Goal: Task Accomplishment & Management: Complete application form

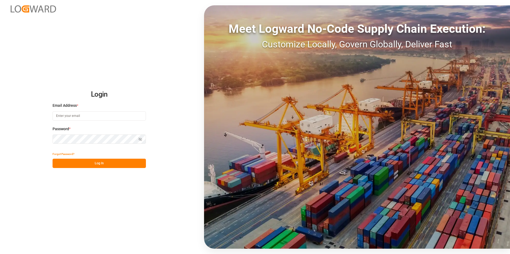
type input "[PERSON_NAME][EMAIL_ADDRESS][DOMAIN_NAME]"
click at [109, 163] on button "Log In" at bounding box center [99, 163] width 93 height 9
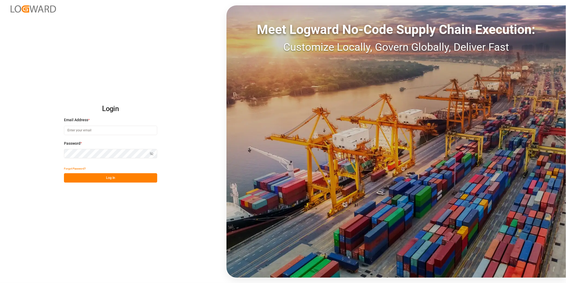
type input "[PERSON_NAME][EMAIL_ADDRESS][DOMAIN_NAME]"
click at [119, 181] on button "Log In" at bounding box center [110, 177] width 93 height 9
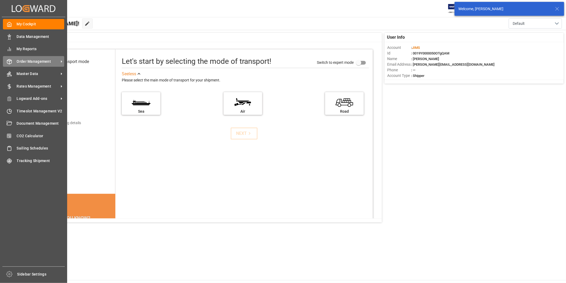
click at [37, 61] on span "Order Management" at bounding box center [38, 62] width 42 height 6
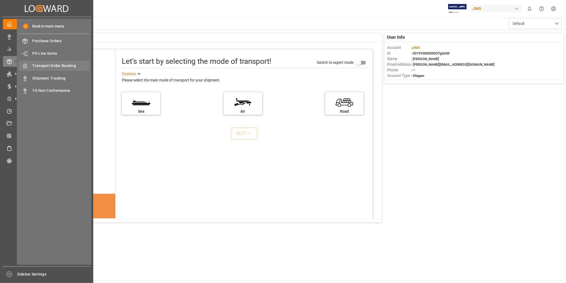
click at [54, 65] on span "Transport Order Booking" at bounding box center [61, 66] width 57 height 6
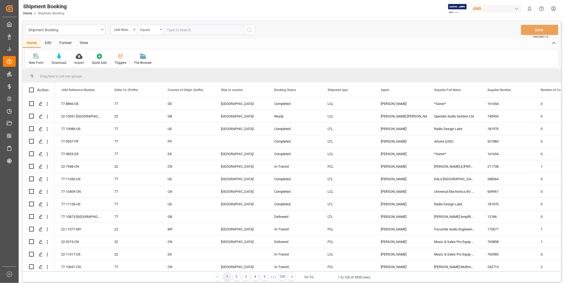
click at [174, 29] on input "text" at bounding box center [204, 30] width 80 height 10
type input "77-10824-IN"
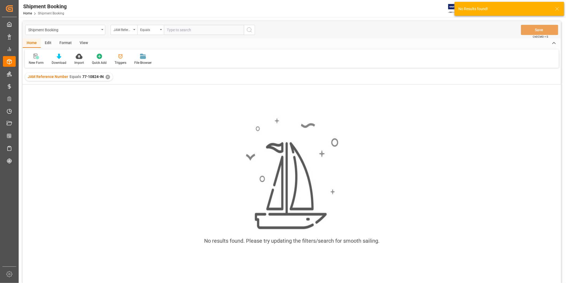
click at [171, 30] on input "text" at bounding box center [204, 30] width 80 height 10
type input "77-10824-ID"
click at [196, 75] on div "✕" at bounding box center [198, 77] width 5 height 5
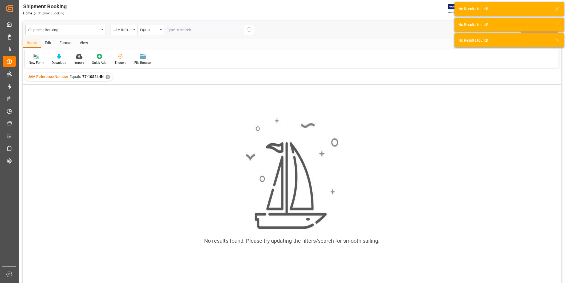
click at [107, 76] on div "✕" at bounding box center [108, 77] width 5 height 5
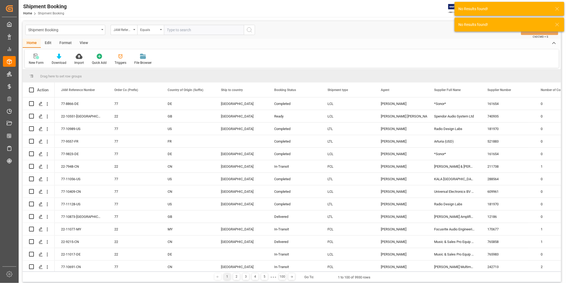
click at [179, 28] on input "text" at bounding box center [204, 30] width 80 height 10
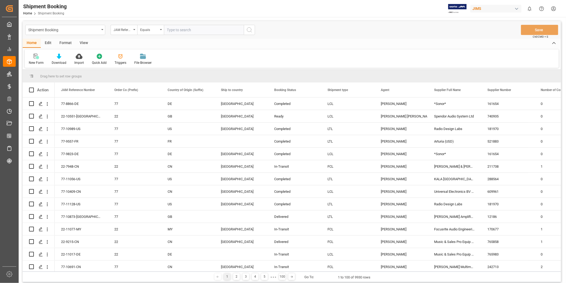
paste input "77-10824-IN"
click at [167, 27] on input "77-10824-IN" at bounding box center [204, 30] width 80 height 10
type input "77-10824-IN"
click at [250, 31] on icon "search button" at bounding box center [249, 30] width 6 height 6
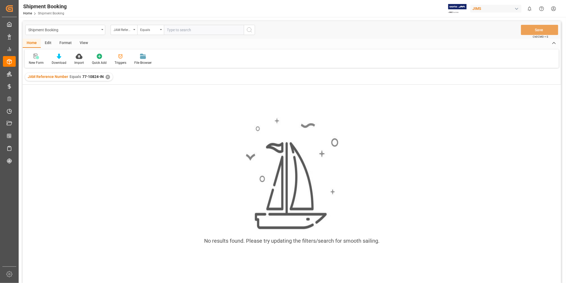
click at [108, 77] on div "✕" at bounding box center [108, 77] width 5 height 5
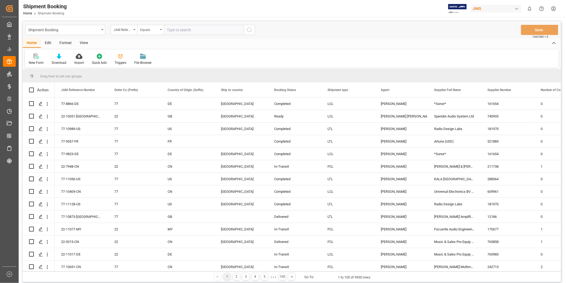
click at [188, 31] on input "text" at bounding box center [204, 30] width 80 height 10
paste input "22-9243-CN"
type input "22-9243-CN"
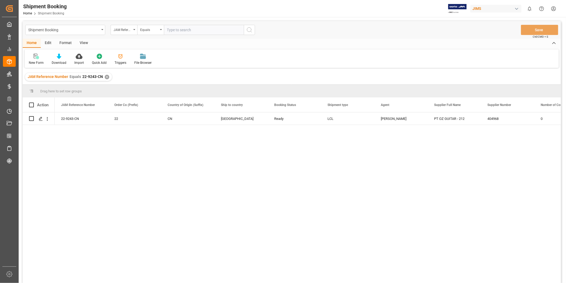
click at [187, 31] on input "text" at bounding box center [204, 30] width 80 height 10
click at [185, 33] on input "22-9243-CN" at bounding box center [204, 30] width 80 height 10
paste input "77-10824-I"
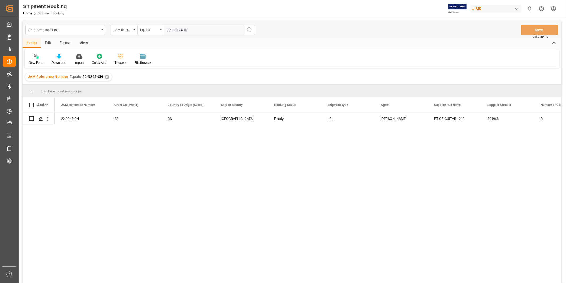
type input "77-10824-IN"
click at [252, 34] on button "search button" at bounding box center [249, 30] width 11 height 10
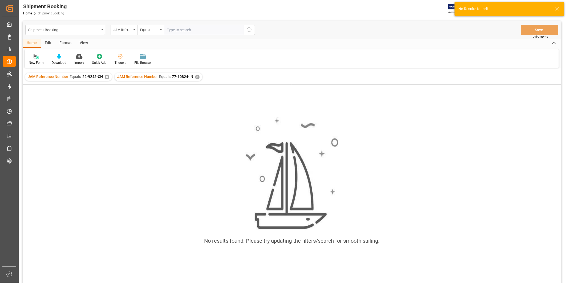
click at [195, 76] on div "✕" at bounding box center [197, 77] width 5 height 5
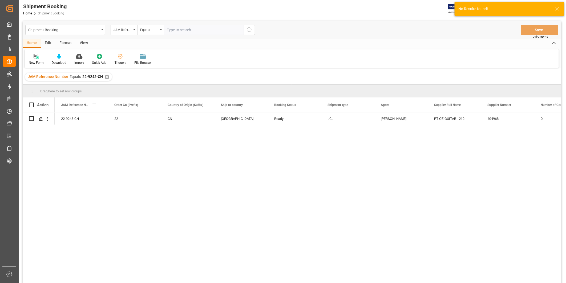
click at [107, 77] on div "✕" at bounding box center [107, 77] width 5 height 5
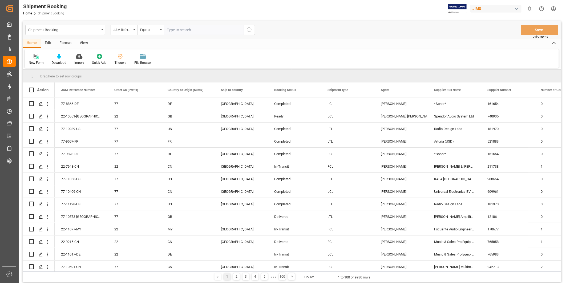
click at [203, 30] on input "text" at bounding box center [204, 30] width 80 height 10
paste input "77-10824-IN"
type input "77-10824-IN"
click at [247, 32] on icon "search button" at bounding box center [249, 30] width 6 height 6
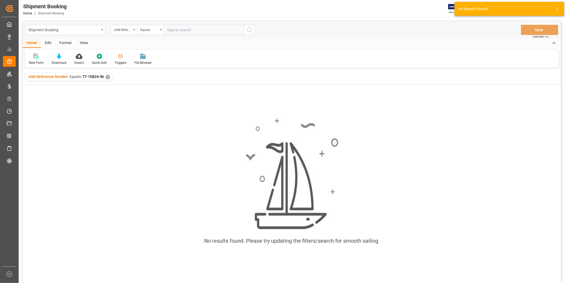
click at [108, 77] on div "✕" at bounding box center [108, 77] width 5 height 5
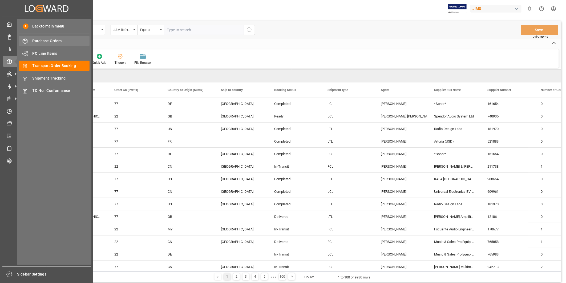
click at [55, 41] on span "Purchase Orders" at bounding box center [61, 41] width 57 height 6
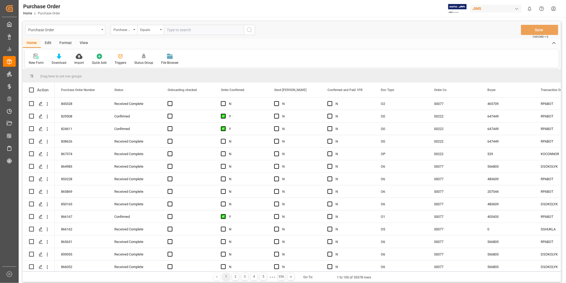
click at [185, 30] on input "text" at bounding box center [204, 30] width 80 height 10
paste input "850409"
type input "850409"
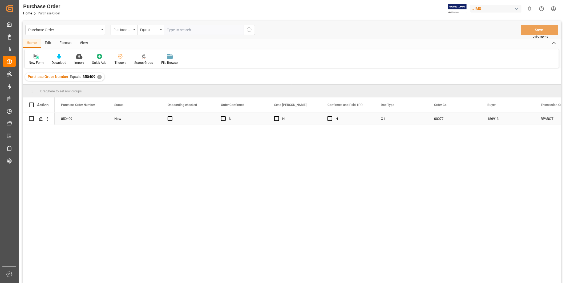
click at [92, 119] on div "850409" at bounding box center [81, 118] width 53 height 12
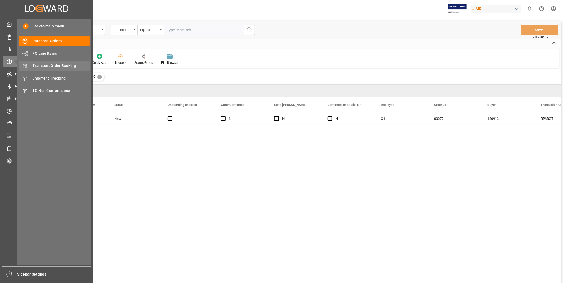
click at [42, 63] on span "Transport Order Booking" at bounding box center [61, 66] width 57 height 6
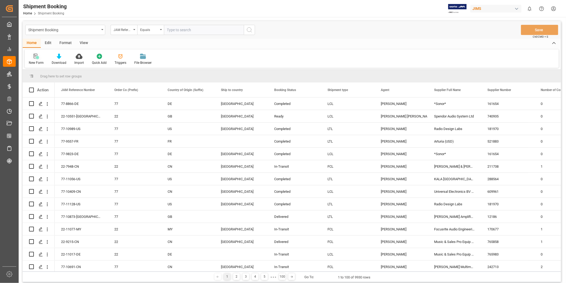
click at [36, 59] on div "New Form" at bounding box center [36, 59] width 23 height 12
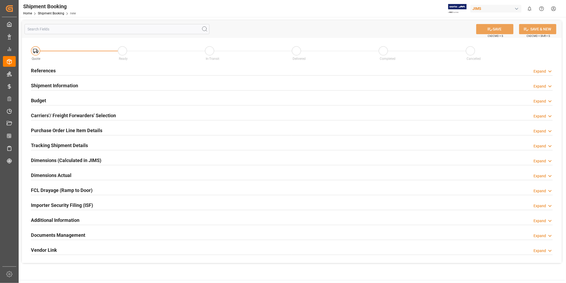
click at [540, 68] on div "References Expand" at bounding box center [292, 70] width 522 height 10
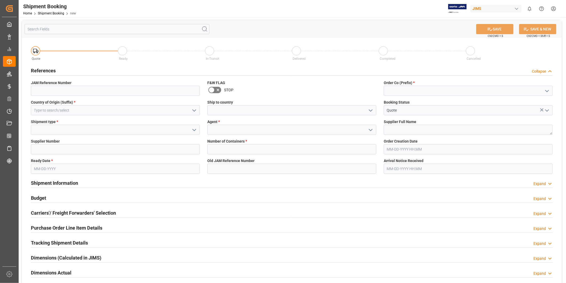
click at [548, 90] on icon "open menu" at bounding box center [547, 91] width 6 height 6
click at [526, 111] on div "77" at bounding box center [468, 114] width 168 height 12
type input "77"
click at [176, 111] on input at bounding box center [115, 110] width 169 height 10
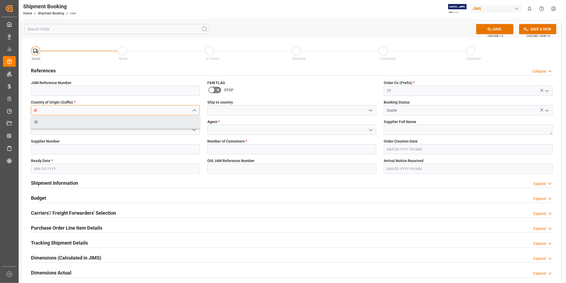
click at [156, 124] on div "ID" at bounding box center [115, 122] width 168 height 12
type input "ID"
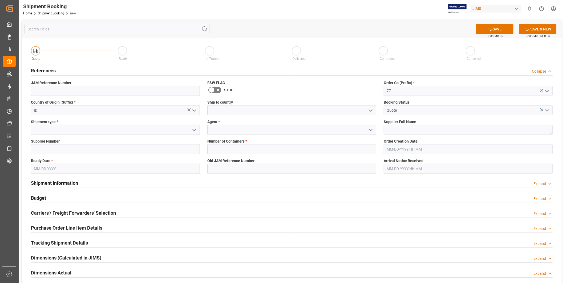
click at [371, 110] on polyline "open menu" at bounding box center [370, 111] width 3 height 2
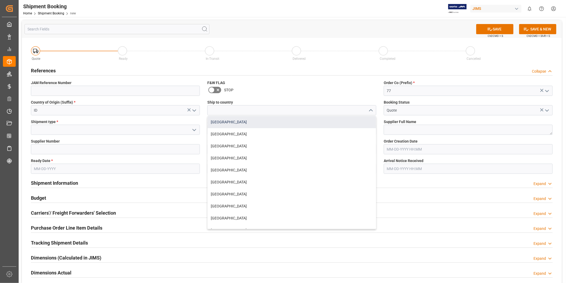
click at [350, 120] on div "Canada" at bounding box center [292, 122] width 168 height 12
type input "Canada"
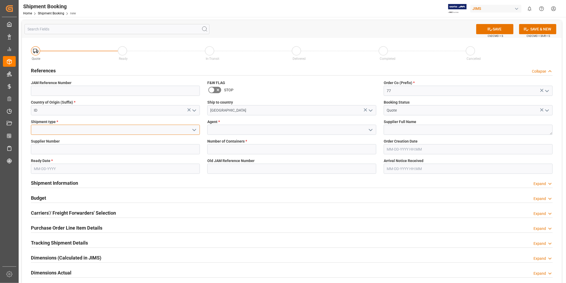
click at [115, 130] on input at bounding box center [115, 129] width 169 height 10
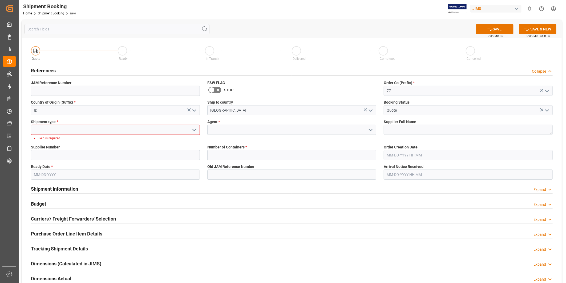
click at [193, 129] on polyline "open menu" at bounding box center [194, 130] width 3 height 2
click at [155, 163] on div "LTL" at bounding box center [115, 165] width 168 height 12
type input "LTL"
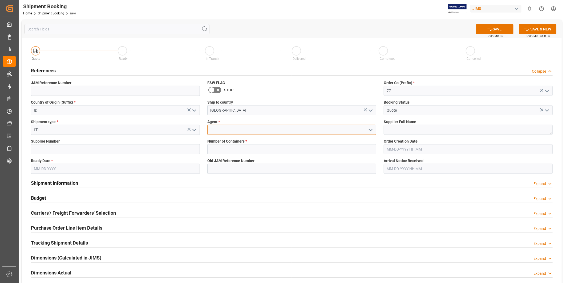
click at [221, 131] on input at bounding box center [291, 129] width 169 height 10
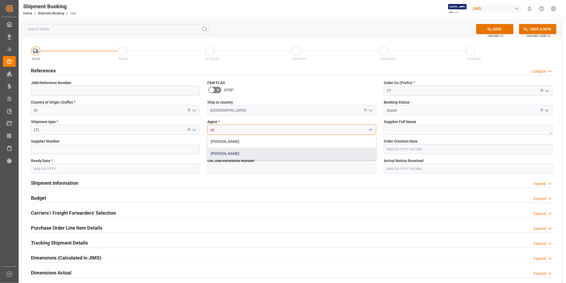
click at [225, 152] on div "Sandra Alexander" at bounding box center [292, 153] width 168 height 12
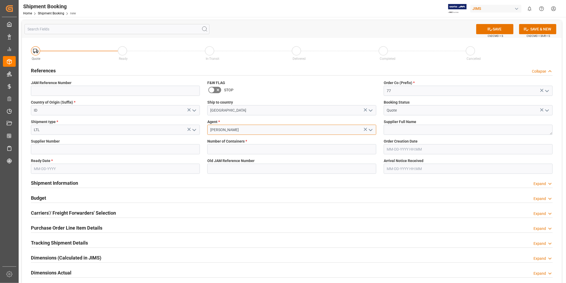
type input "Sandra Alexander"
click at [430, 130] on textarea at bounding box center [468, 129] width 169 height 10
click at [96, 150] on input at bounding box center [115, 149] width 169 height 10
click at [421, 130] on textarea at bounding box center [468, 129] width 169 height 10
paste textarea "U. S. Music Corp (PT OZ)"
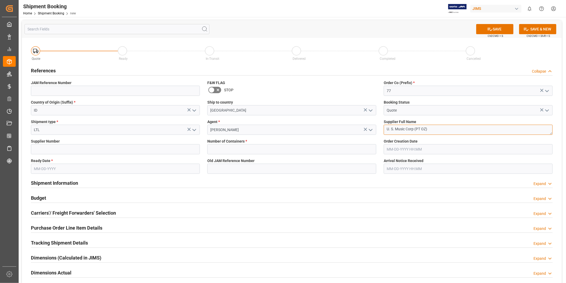
type textarea "U. S. Music Corp (PT OZ)"
click at [114, 150] on input at bounding box center [115, 149] width 169 height 10
paste input "217595"
type input "217595"
click at [115, 164] on input "text" at bounding box center [115, 168] width 169 height 10
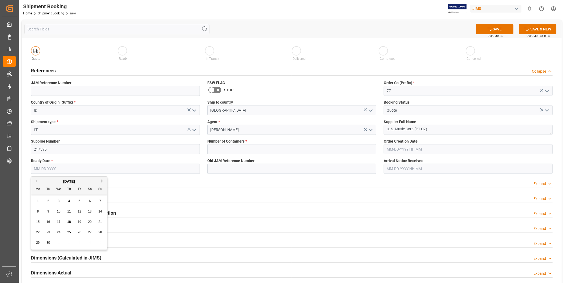
click at [71, 222] on div "18" at bounding box center [69, 222] width 7 height 6
type input "09-18-2025"
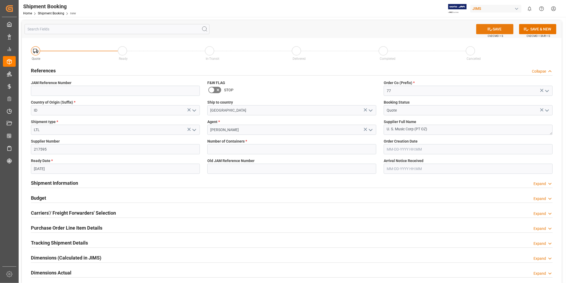
click at [489, 29] on icon at bounding box center [490, 29] width 5 height 3
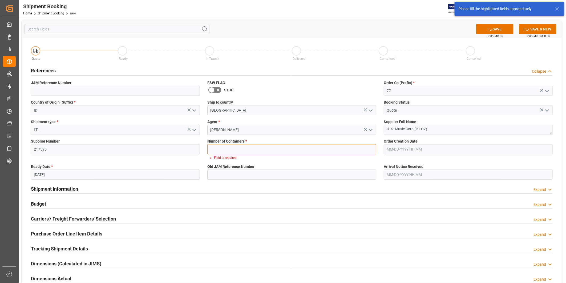
click at [243, 147] on input "text" at bounding box center [291, 149] width 169 height 10
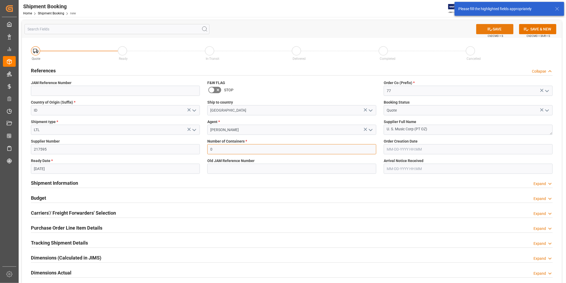
type input "0"
click at [487, 29] on icon at bounding box center [490, 29] width 6 height 6
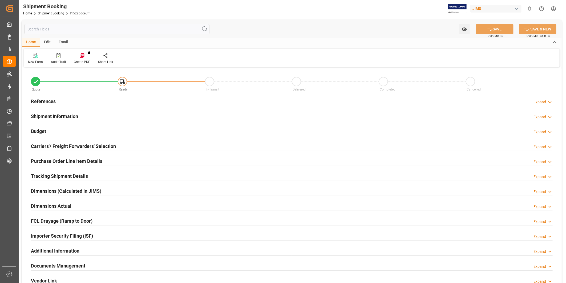
type input "0"
type input "[DATE]"
click at [114, 148] on h2 "Carriers'/ Freight Forwarders' Selection" at bounding box center [73, 145] width 85 height 7
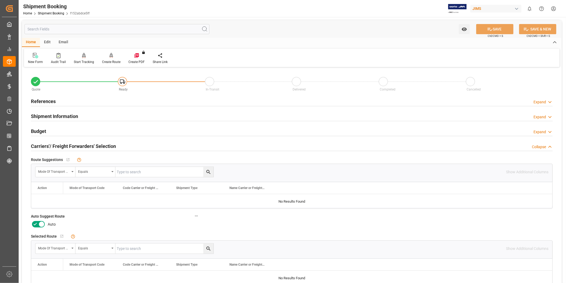
click at [114, 148] on h2 "Carriers'/ Freight Forwarders' Selection" at bounding box center [73, 145] width 85 height 7
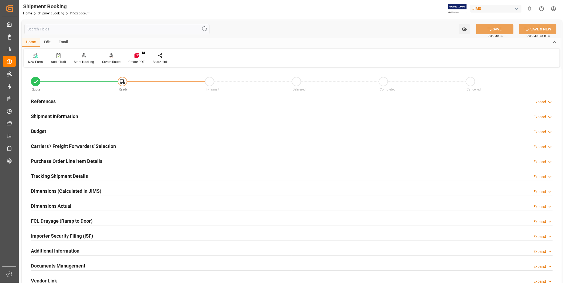
click at [548, 100] on icon at bounding box center [549, 102] width 5 height 6
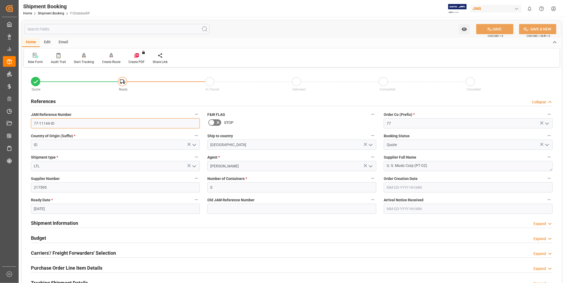
click at [108, 127] on input "77-11144-ID" at bounding box center [115, 123] width 169 height 10
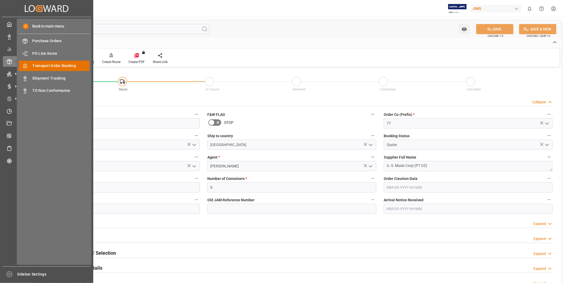
click at [41, 65] on span "Transport Order Booking" at bounding box center [61, 66] width 57 height 6
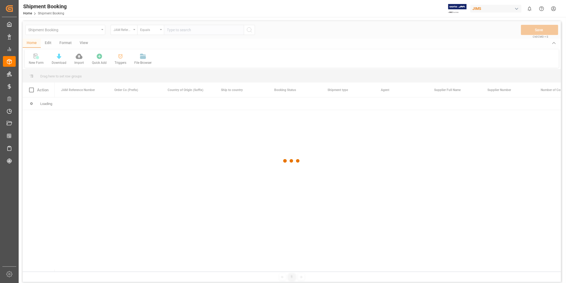
click at [172, 28] on div at bounding box center [292, 160] width 538 height 279
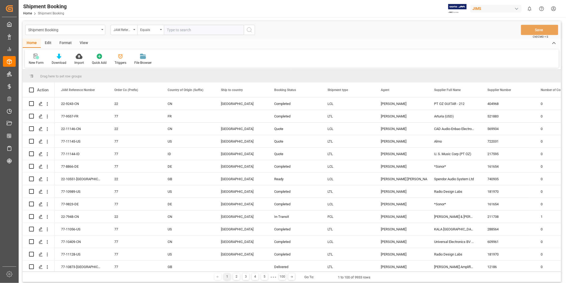
click at [179, 30] on input "text" at bounding box center [204, 30] width 80 height 10
click at [180, 30] on input "text" at bounding box center [204, 30] width 80 height 10
paste input "22-9243-CN"
type input "22-9243-CN"
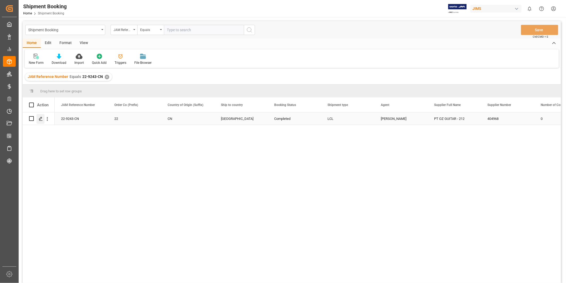
click at [41, 120] on line "Press SPACE to select this row." at bounding box center [40, 120] width 3 height 0
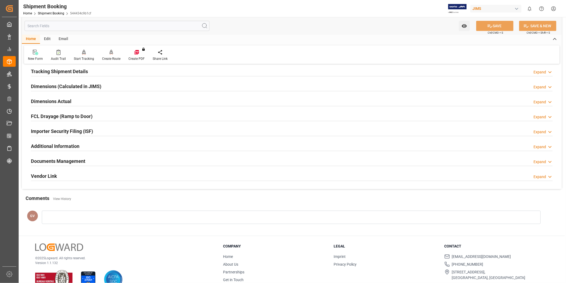
scroll to position [118, 0]
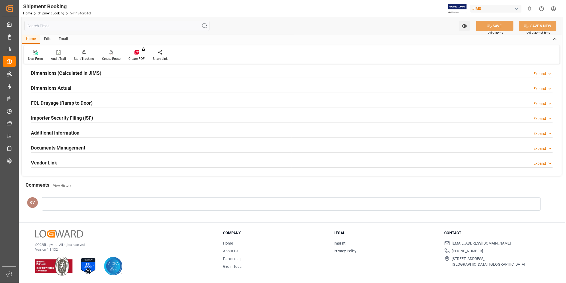
click at [97, 147] on div "Documents Management Expand" at bounding box center [292, 147] width 522 height 10
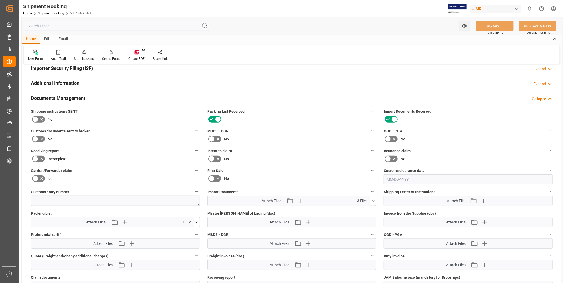
scroll to position [217, 0]
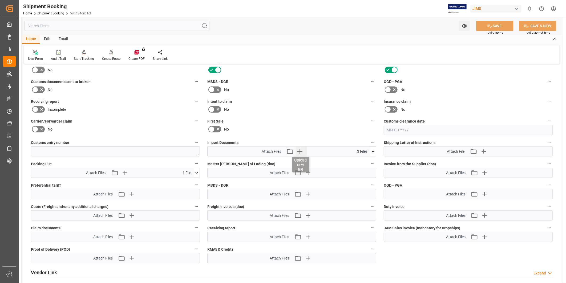
click at [302, 151] on icon "button" at bounding box center [300, 151] width 9 height 9
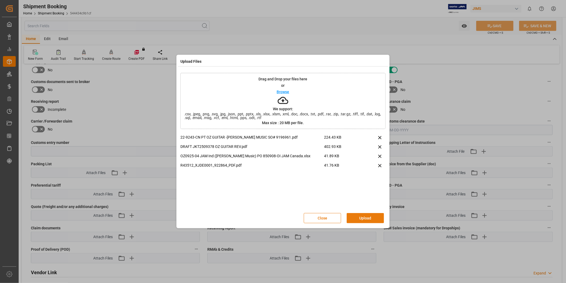
click at [369, 220] on button "Upload" at bounding box center [365, 218] width 37 height 10
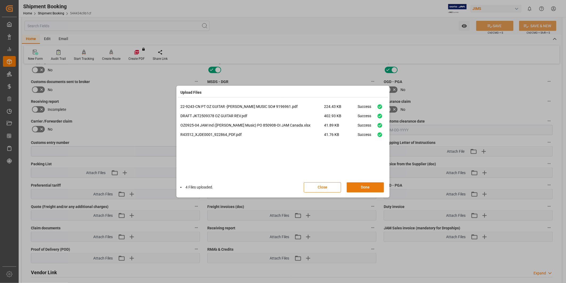
click at [369, 187] on button "Done" at bounding box center [365, 187] width 37 height 10
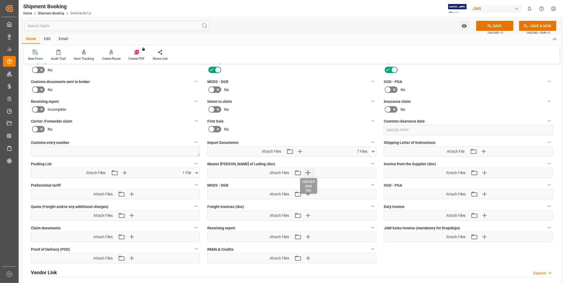
click at [309, 171] on icon "button" at bounding box center [307, 172] width 5 height 5
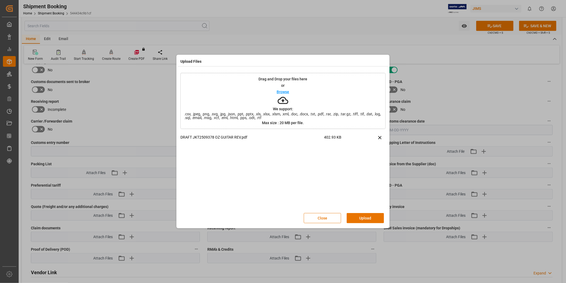
drag, startPoint x: 366, startPoint y: 212, endPoint x: 370, endPoint y: 219, distance: 7.7
click at [366, 216] on button "Upload" at bounding box center [365, 218] width 37 height 10
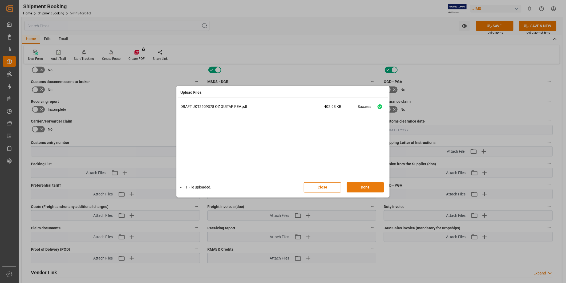
click at [369, 190] on button "Done" at bounding box center [365, 187] width 37 height 10
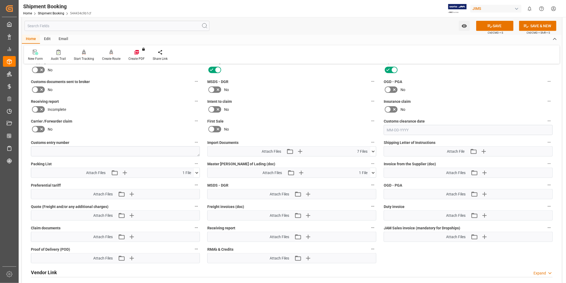
scroll to position [266, 0]
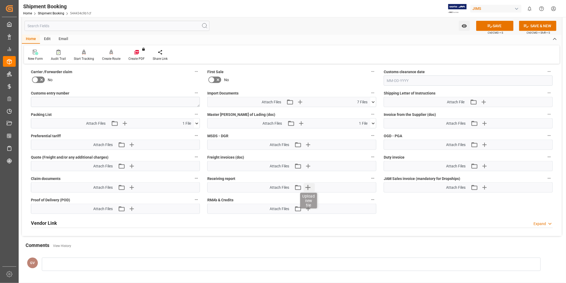
click at [308, 188] on icon "button" at bounding box center [308, 187] width 9 height 9
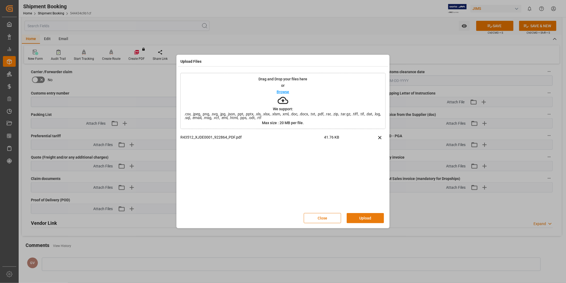
click at [373, 220] on button "Upload" at bounding box center [365, 218] width 37 height 10
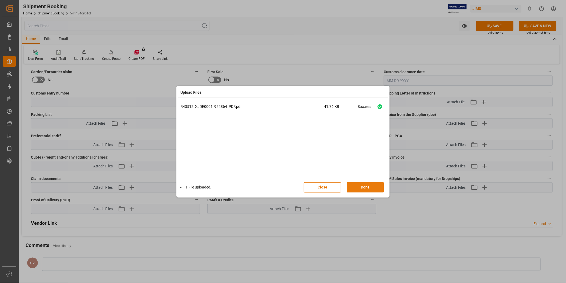
click at [371, 187] on button "Done" at bounding box center [365, 187] width 37 height 10
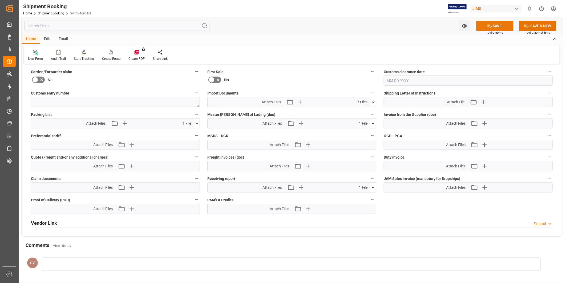
click at [501, 26] on button "SAVE" at bounding box center [494, 26] width 37 height 10
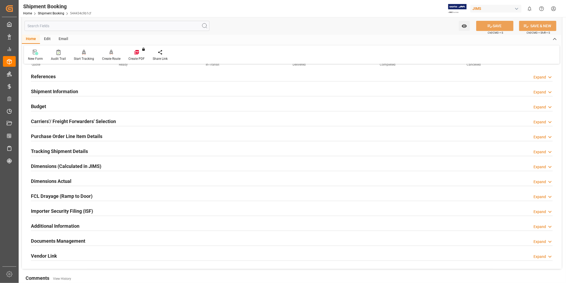
scroll to position [0, 0]
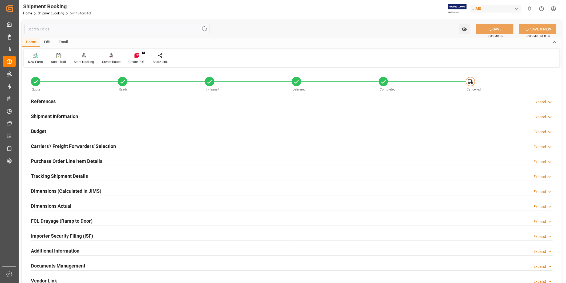
click at [549, 103] on icon at bounding box center [549, 102] width 5 height 6
